Goal: Task Accomplishment & Management: Use online tool/utility

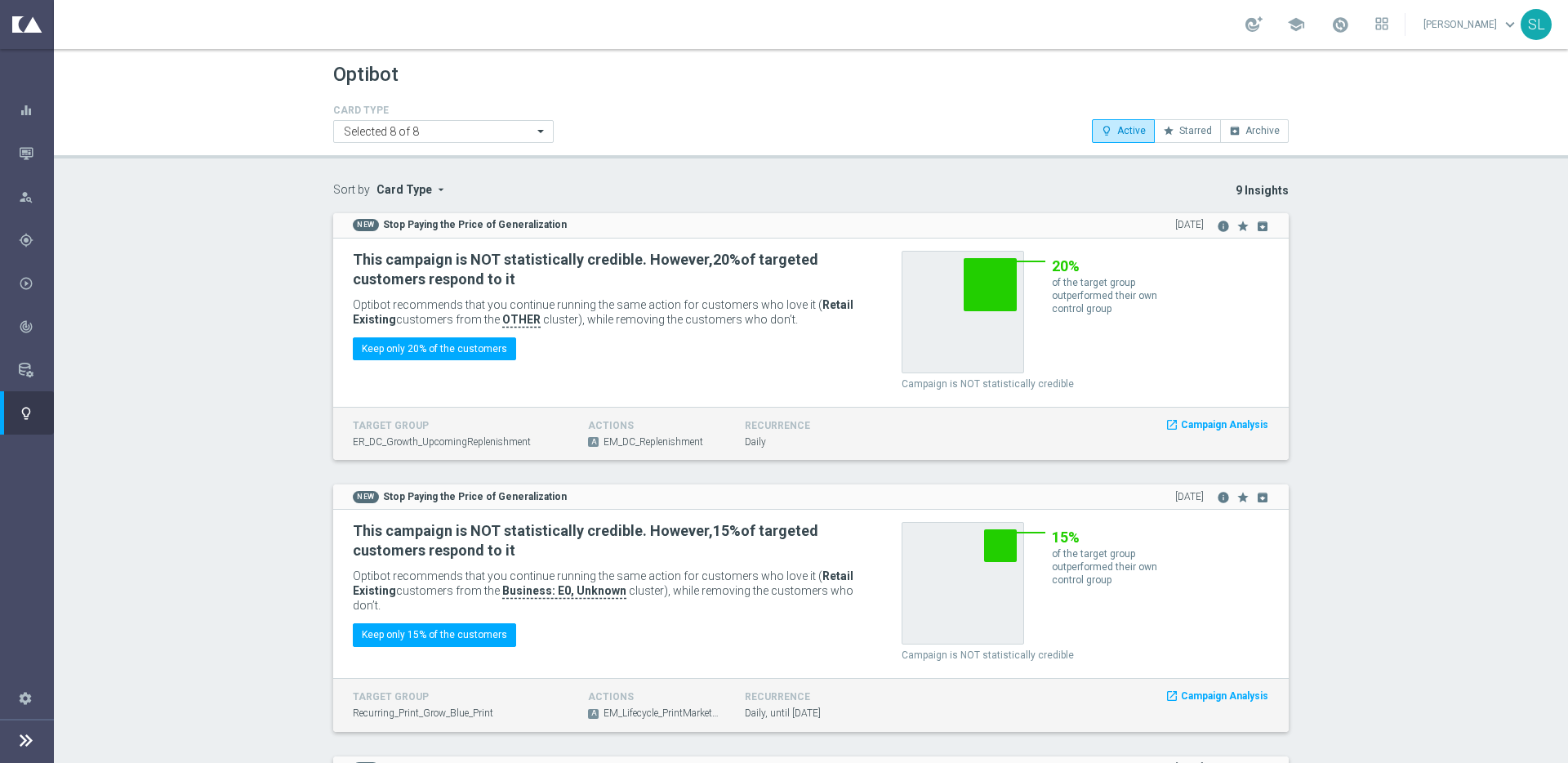
scroll to position [1884, 0]
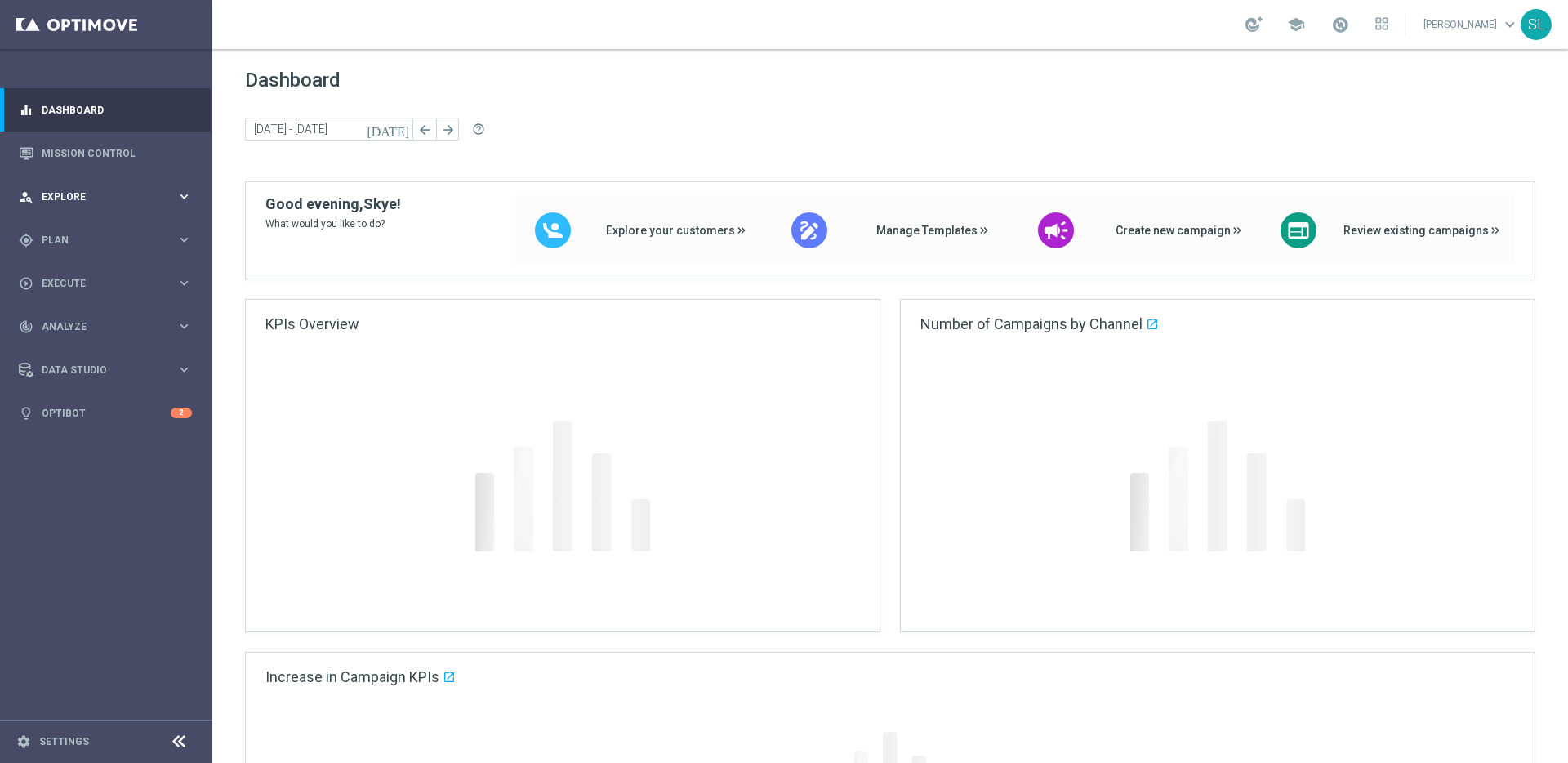
click at [144, 190] on div "person_search Explore" at bounding box center [97, 197] width 157 height 15
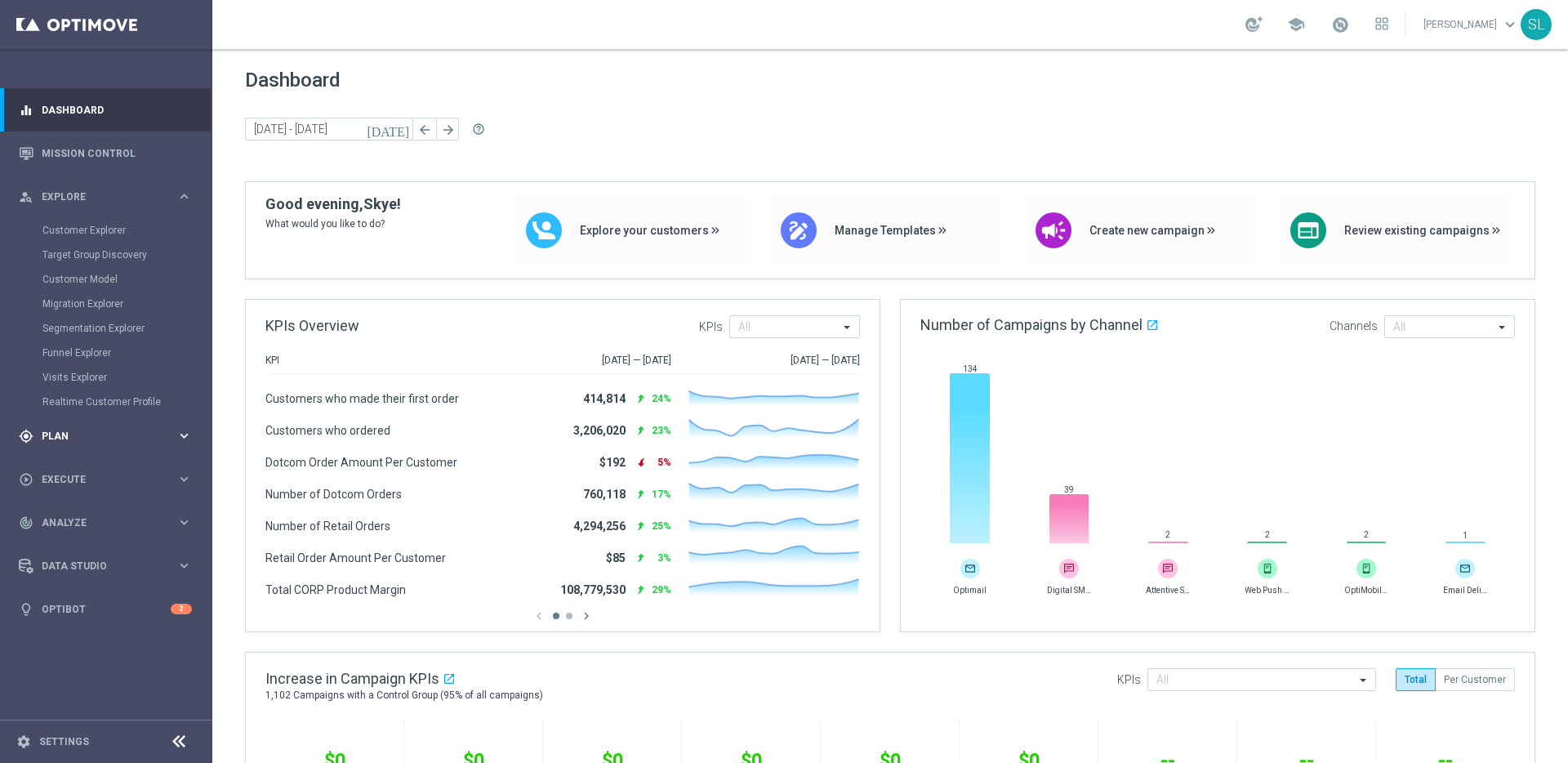
click at [85, 429] on div "gps_fixed Plan" at bounding box center [97, 437] width 157 height 15
click at [185, 322] on icon "keyboard_arrow_right" at bounding box center [184, 323] width 15 height 15
click at [85, 421] on link "Web Push Notifications" at bounding box center [110, 421] width 119 height 13
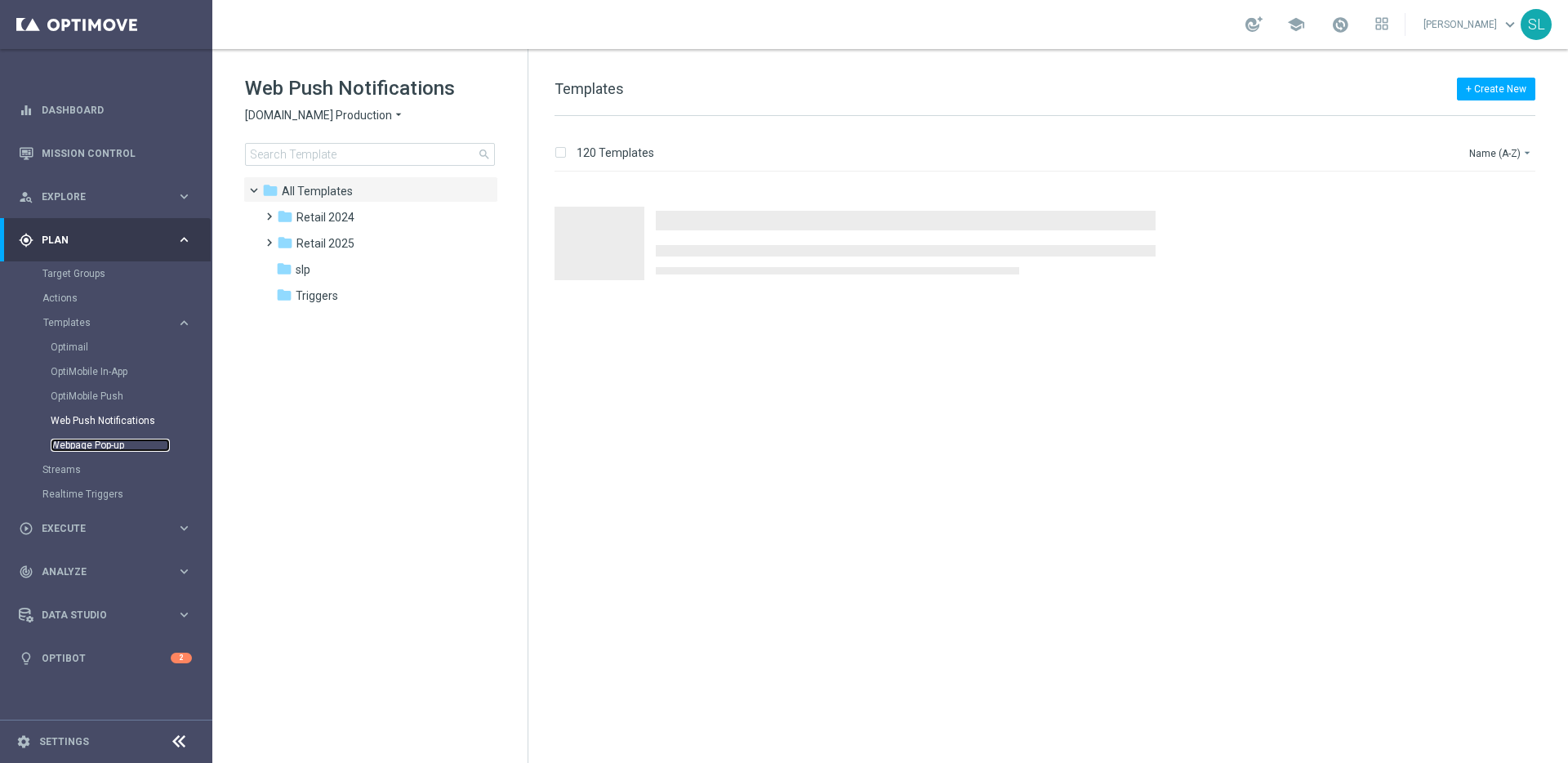
click at [107, 446] on link "Webpage Pop-up" at bounding box center [110, 445] width 119 height 13
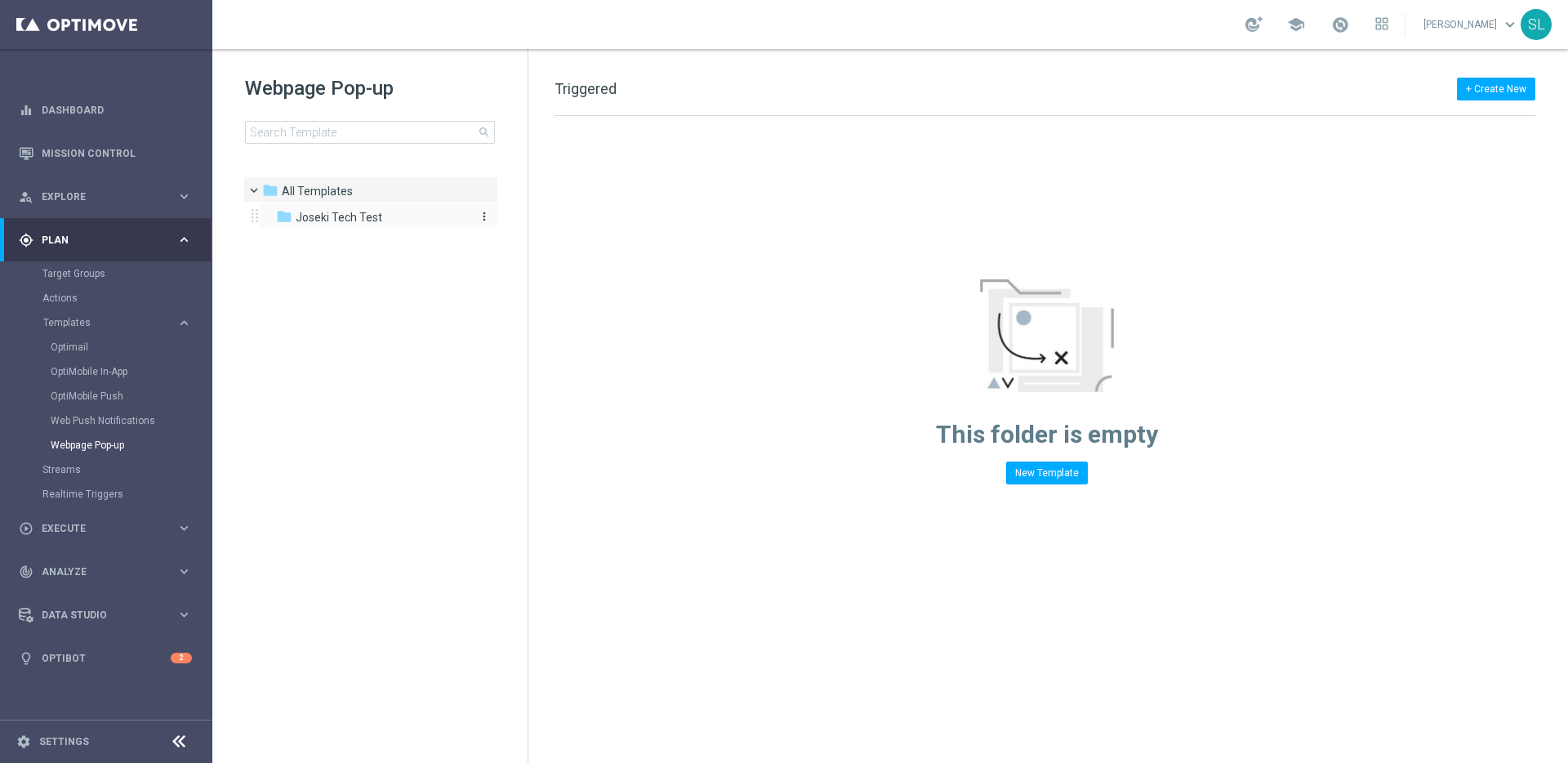
click at [326, 208] on div "folder Joseki Tech Test" at bounding box center [370, 218] width 188 height 19
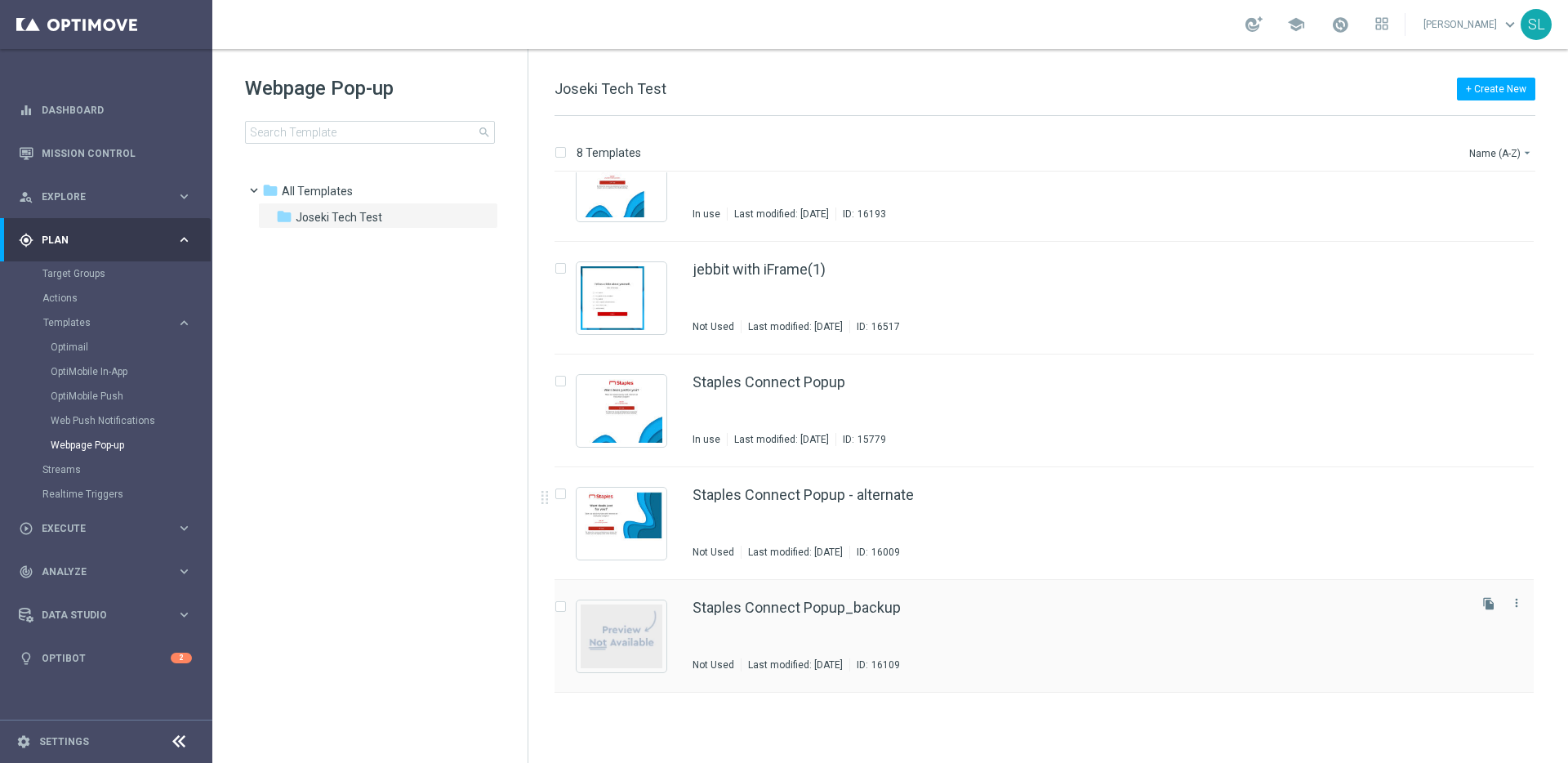
scroll to position [311, 0]
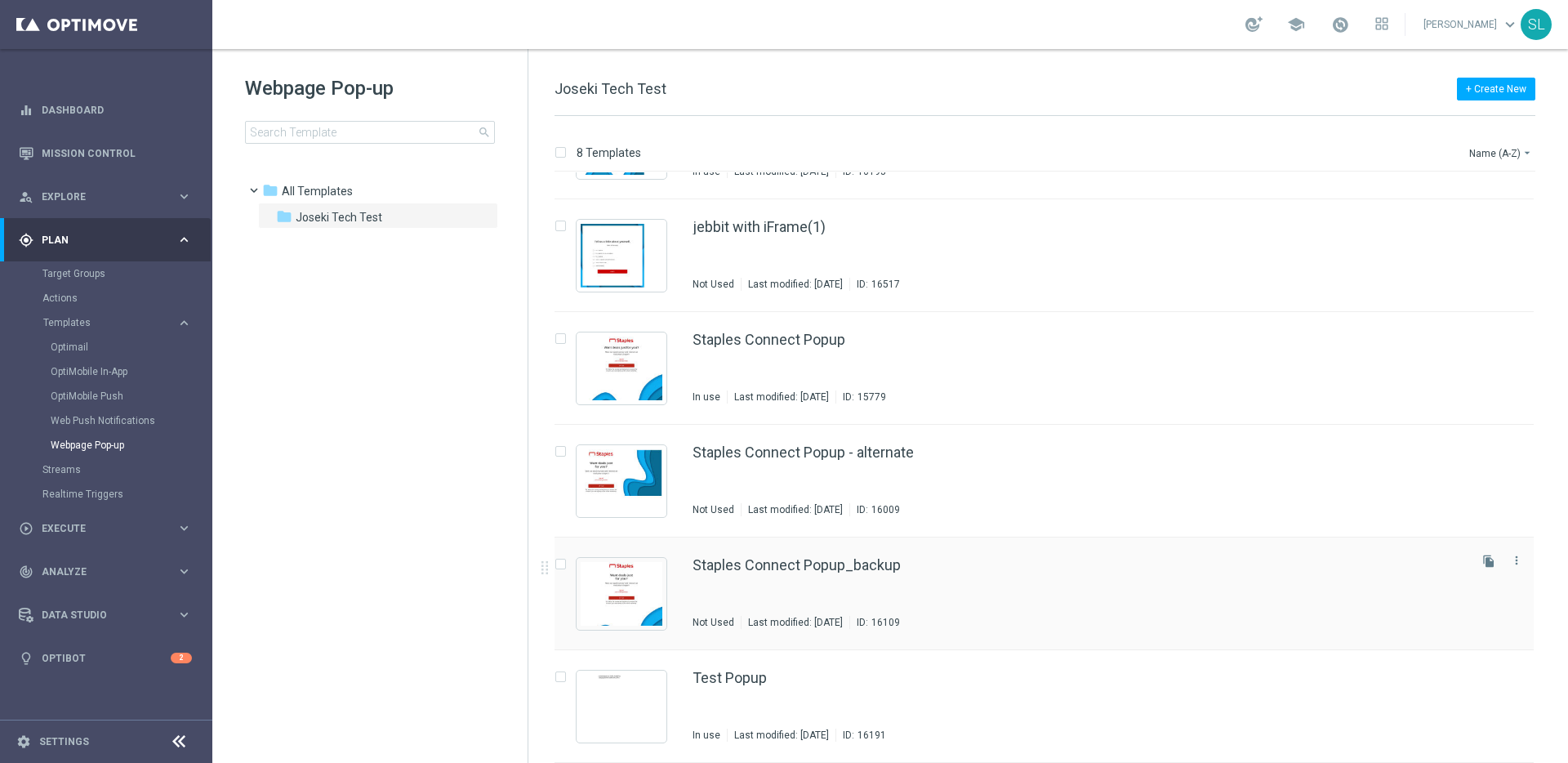
click at [798, 576] on div "Staples Connect Popup_backup Not Used Last modified: [DATE] ID: 16109" at bounding box center [1078, 592] width 772 height 71
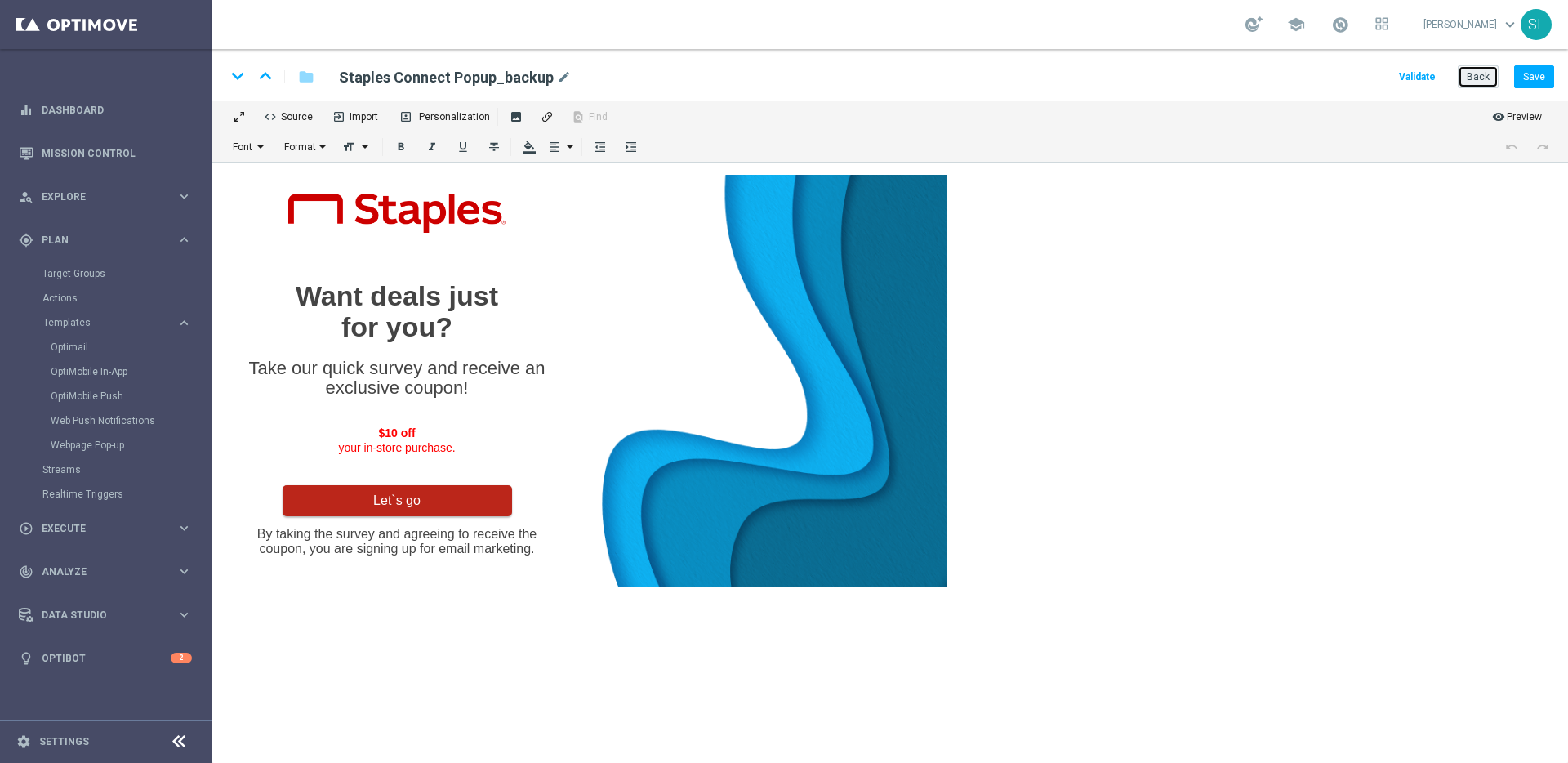
click at [1477, 70] on button "Back" at bounding box center [1477, 76] width 41 height 23
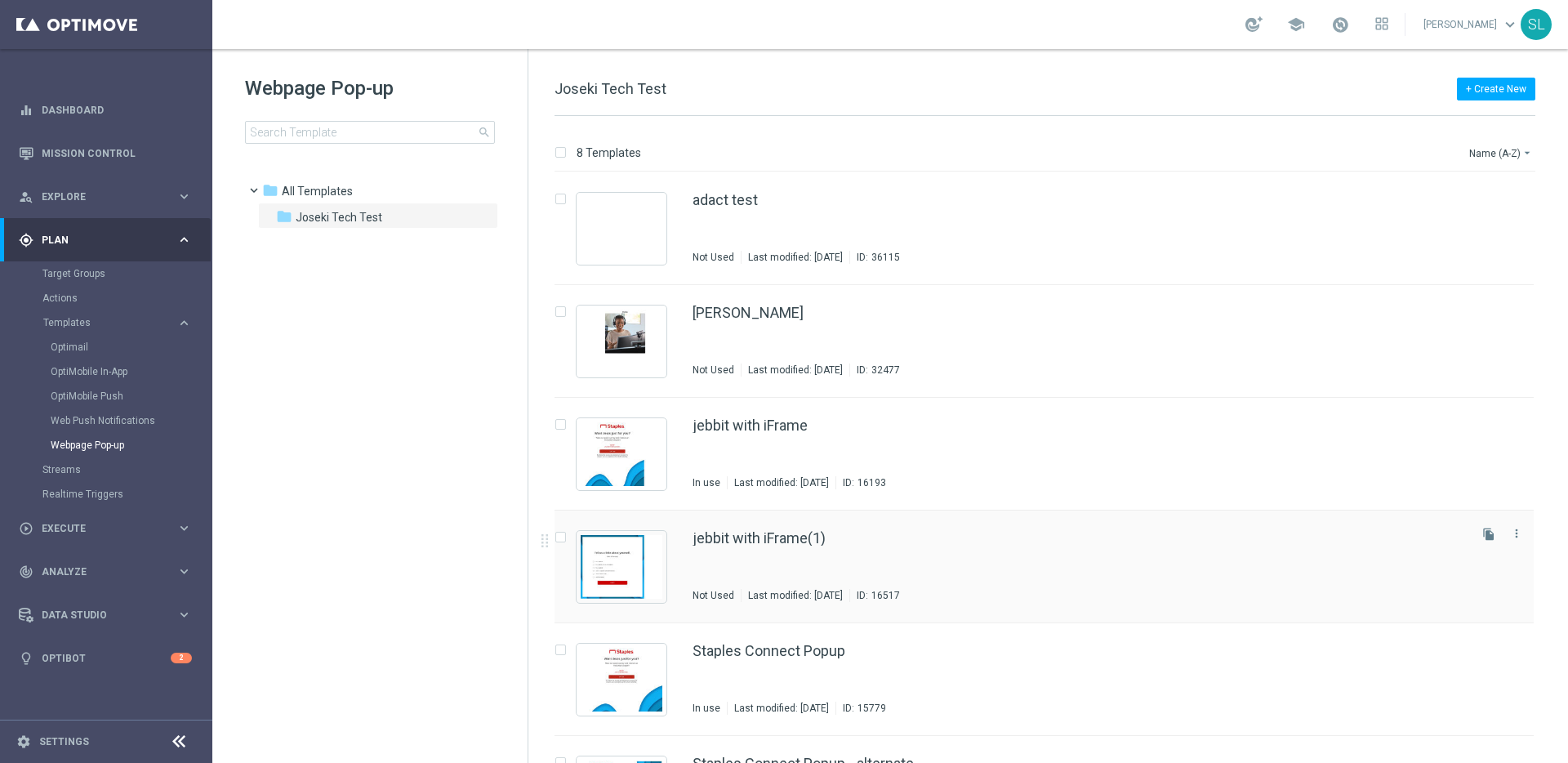
click at [693, 574] on div "jebbit with iFrame(1) Not Used Last modified: [DATE] ID: 16517" at bounding box center [1078, 566] width 772 height 71
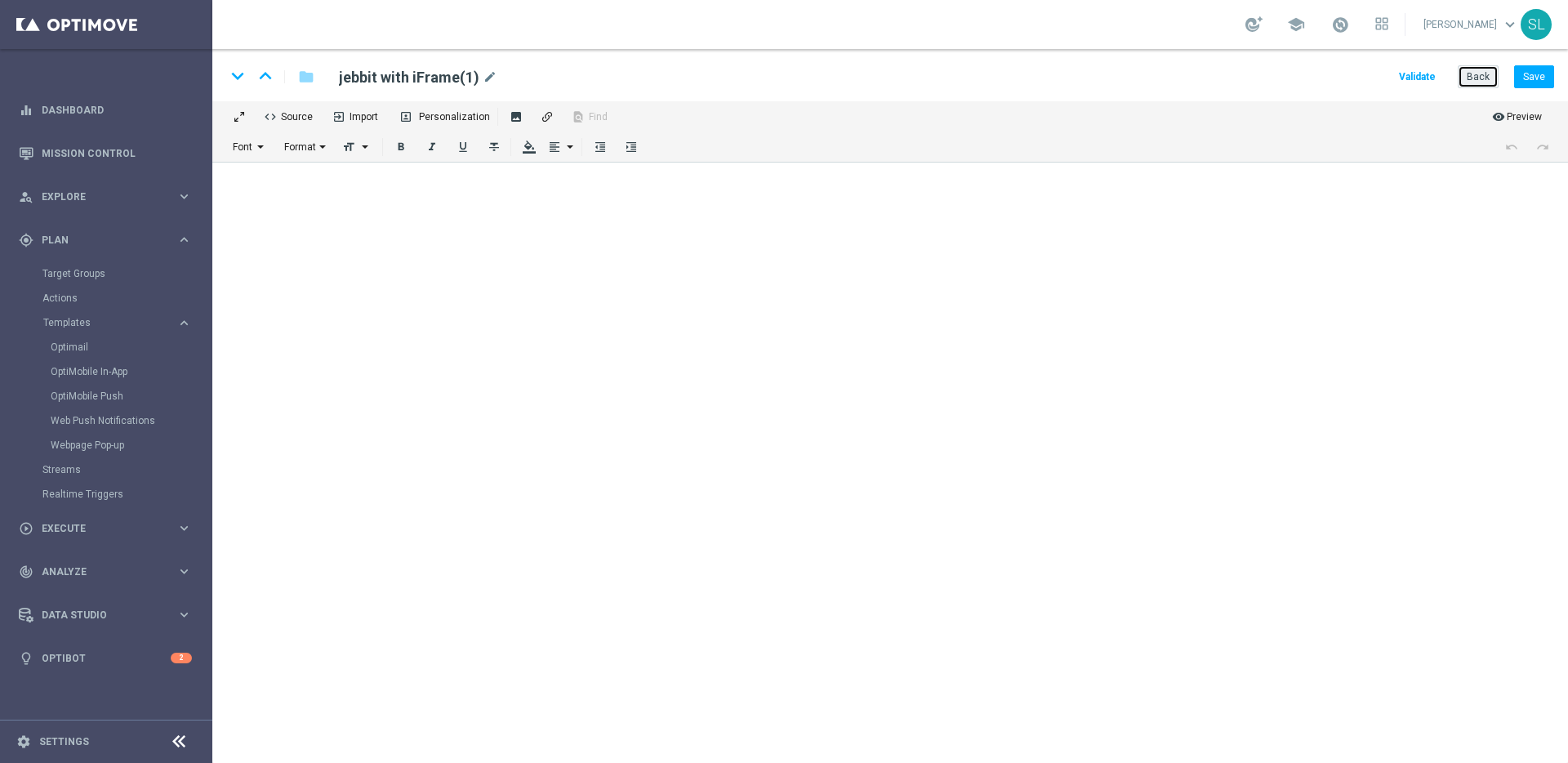
click at [1464, 76] on button "Back" at bounding box center [1477, 76] width 41 height 23
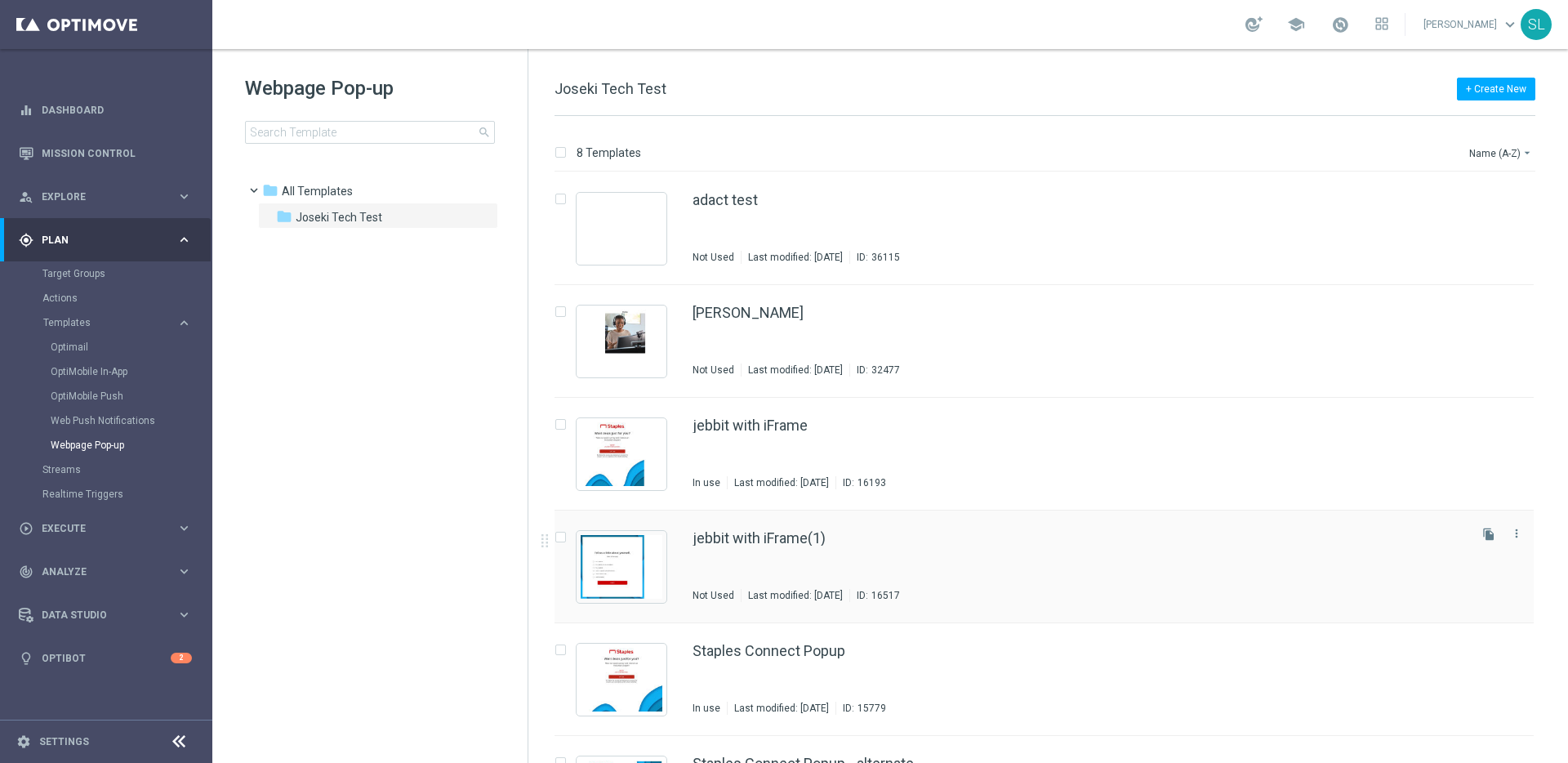
click at [765, 580] on div "jebbit with iFrame(1) Not Used Last modified: [DATE] ID: 16517" at bounding box center [1078, 566] width 772 height 71
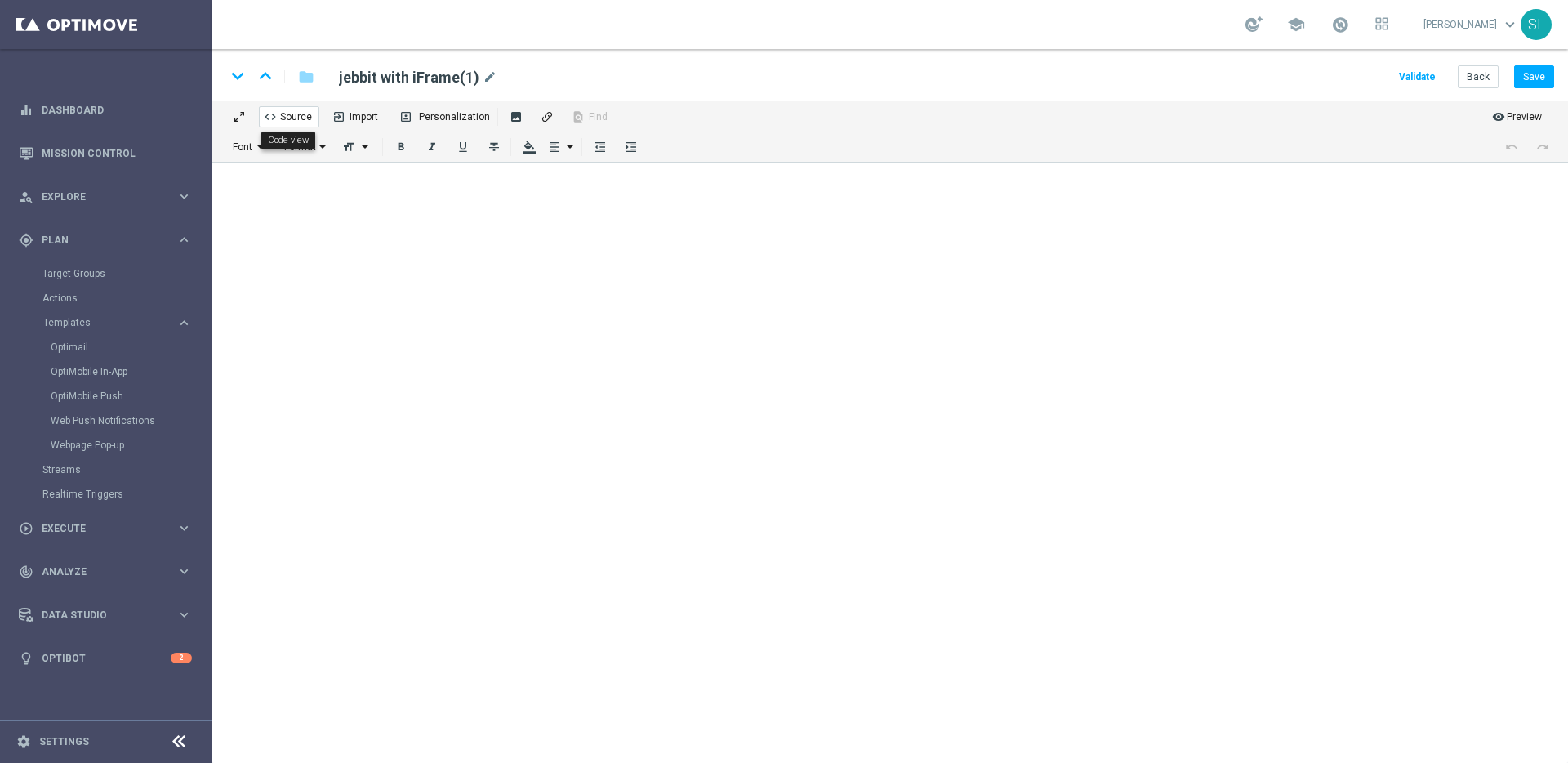
click at [277, 115] on span "Source" at bounding box center [293, 114] width 38 height 15
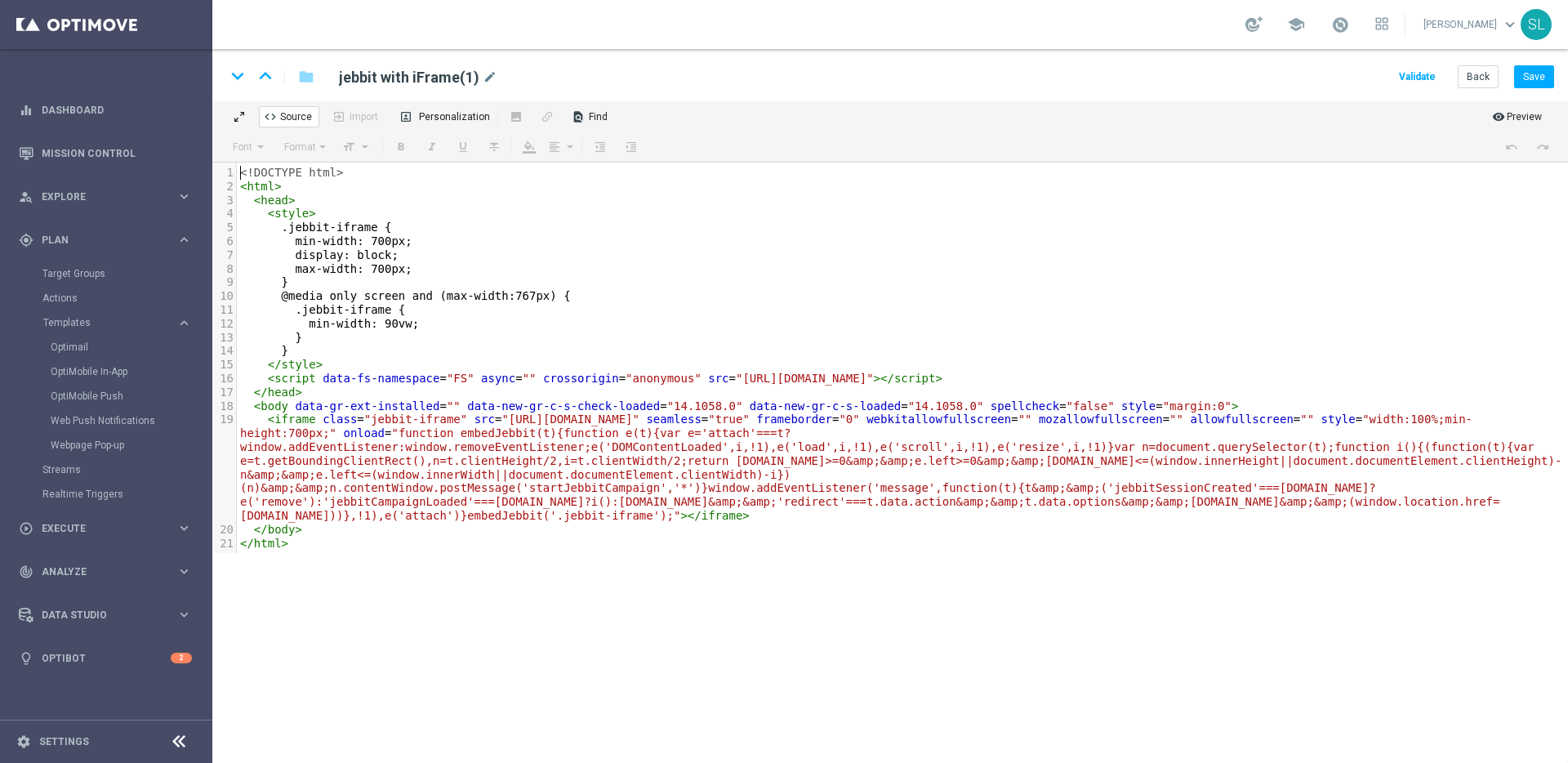
scroll to position [6, 0]
click at [1481, 78] on button "Back" at bounding box center [1477, 76] width 41 height 23
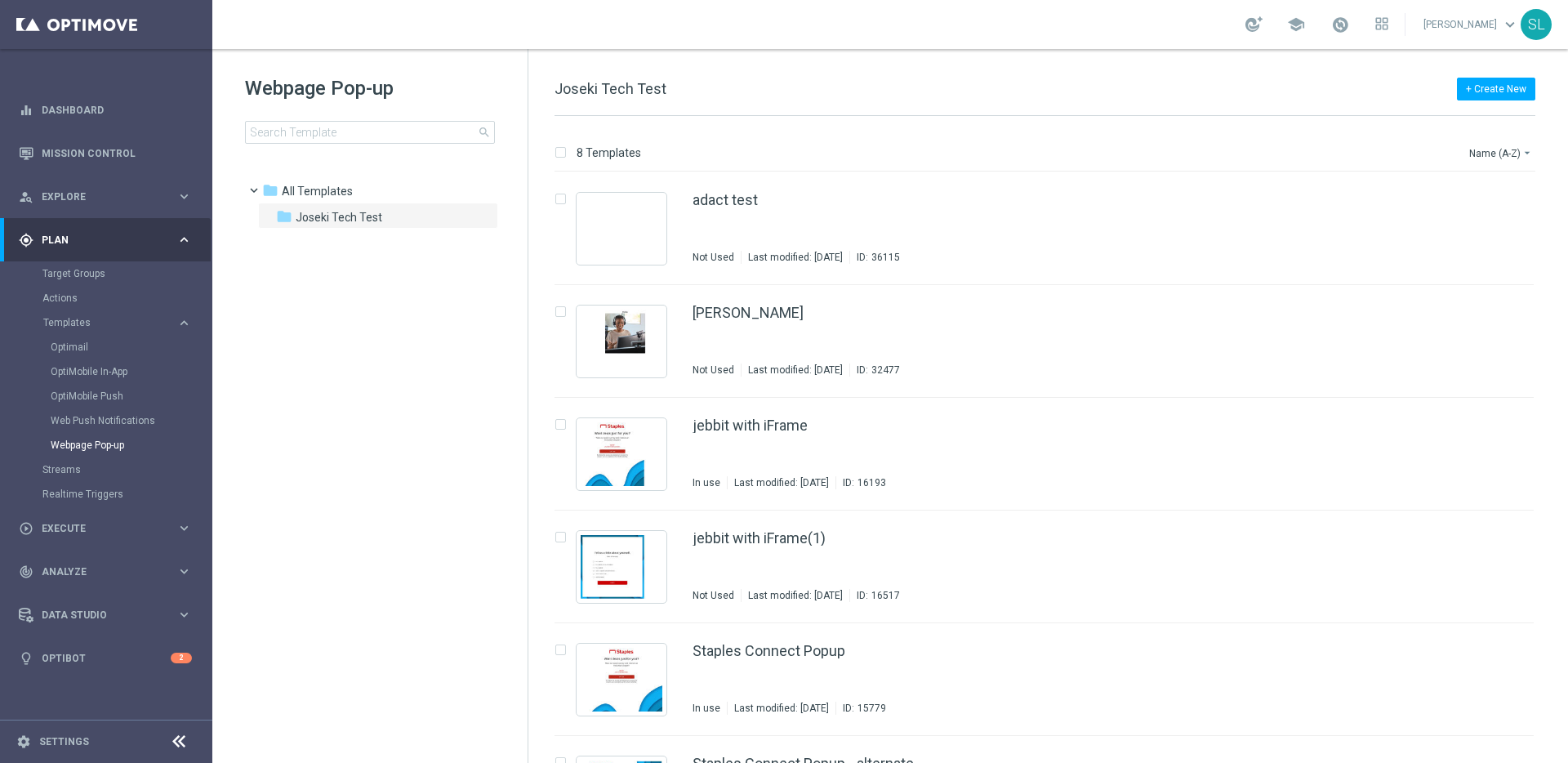
click at [1388, 32] on opt-icon-apps at bounding box center [1381, 26] width 13 height 13
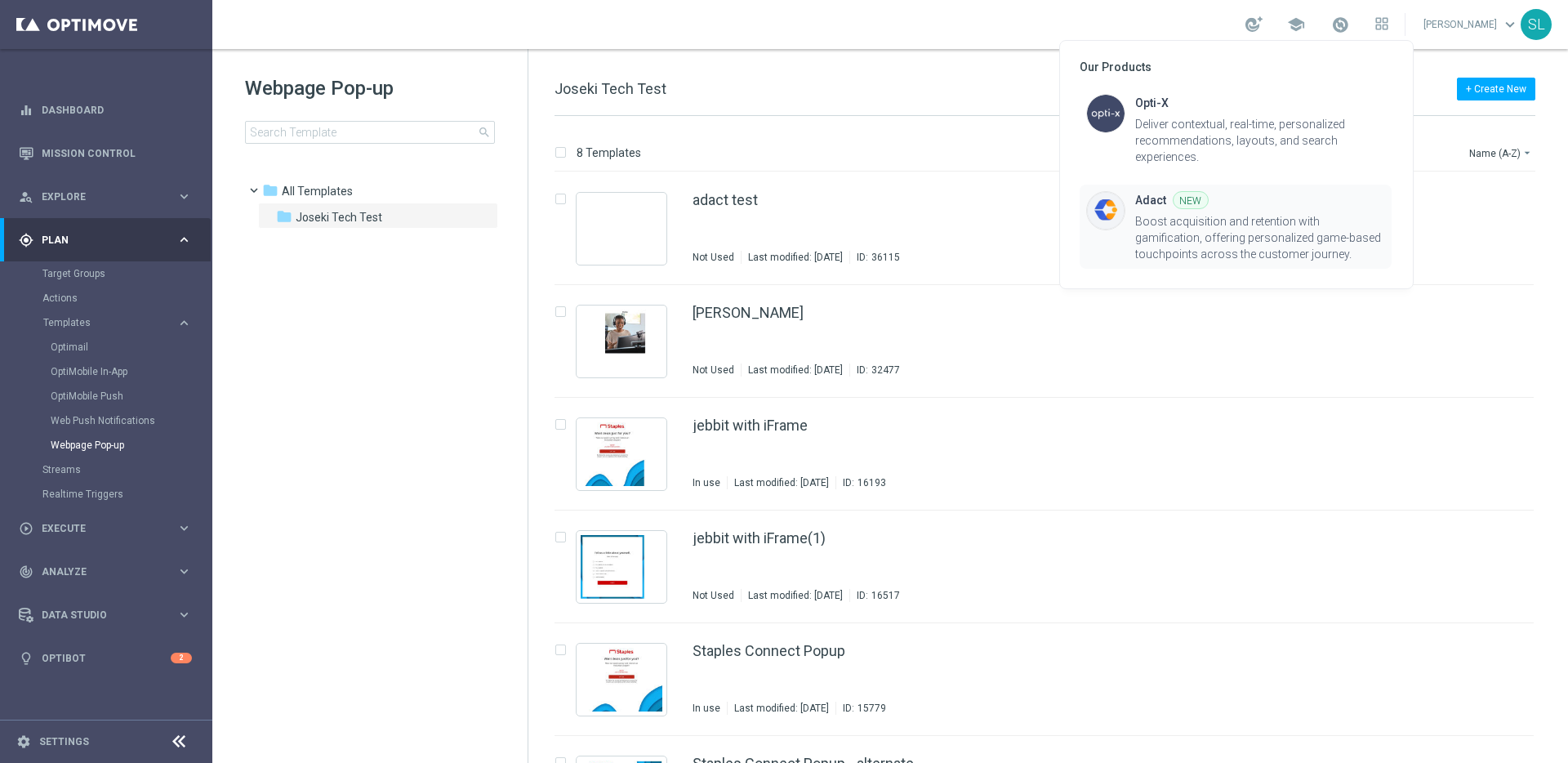
click at [1200, 224] on div "Boost acquisition and retention with gamification, offering personalized game-b…" at bounding box center [1260, 238] width 250 height 49
